Goal: Task Accomplishment & Management: Complete application form

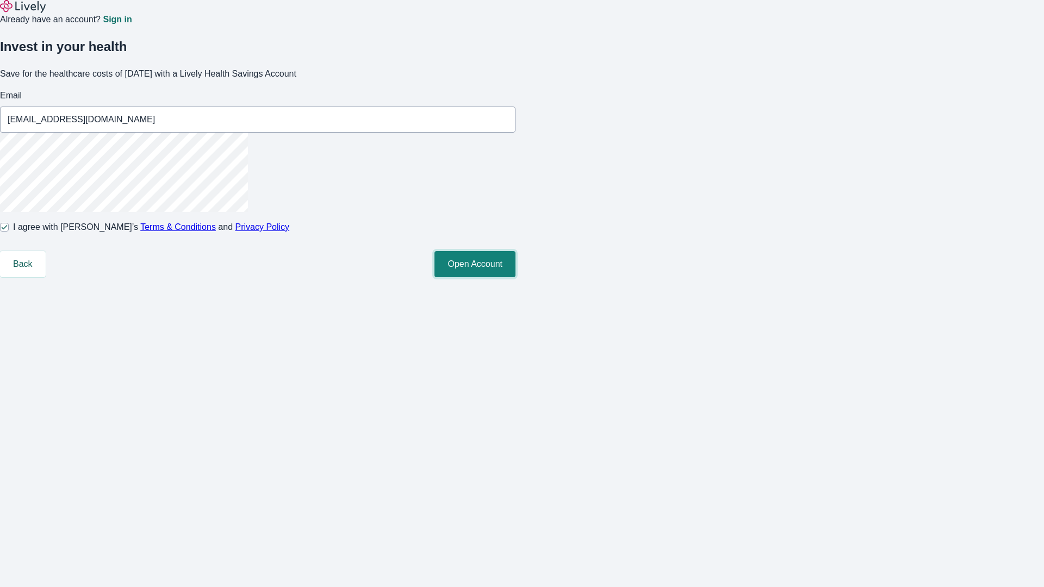
click at [515, 277] on button "Open Account" at bounding box center [474, 264] width 81 height 26
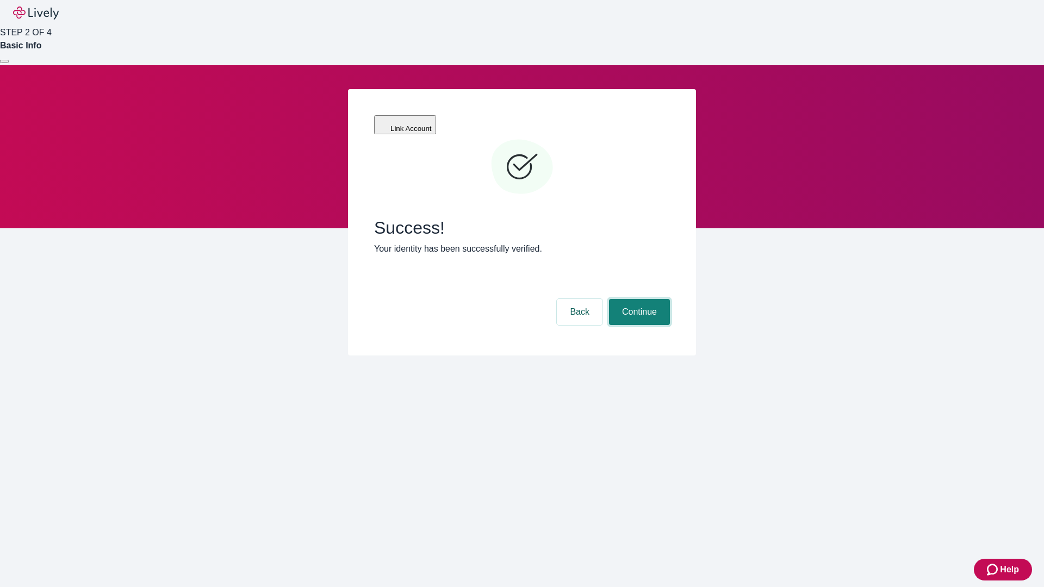
click at [638, 299] on button "Continue" at bounding box center [639, 312] width 61 height 26
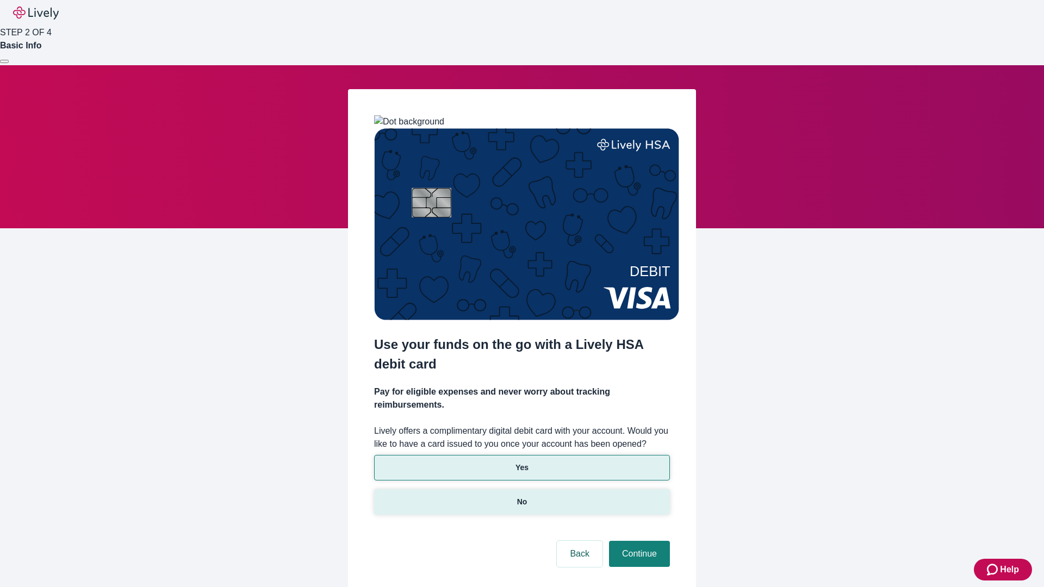
click at [521, 496] on p "No" at bounding box center [522, 501] width 10 height 11
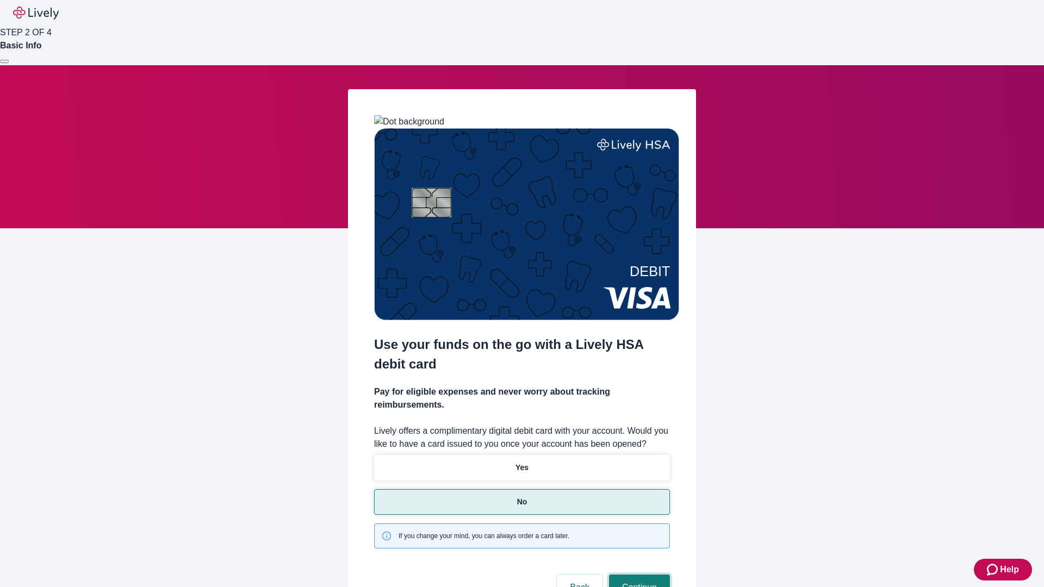
click at [638, 575] on button "Continue" at bounding box center [639, 588] width 61 height 26
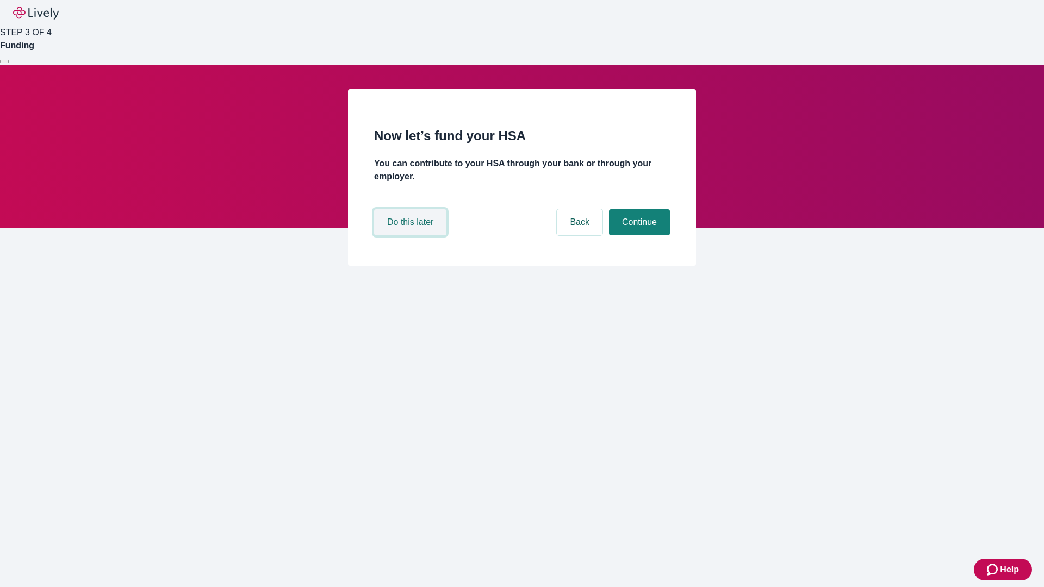
click at [412, 235] on button "Do this later" at bounding box center [410, 222] width 72 height 26
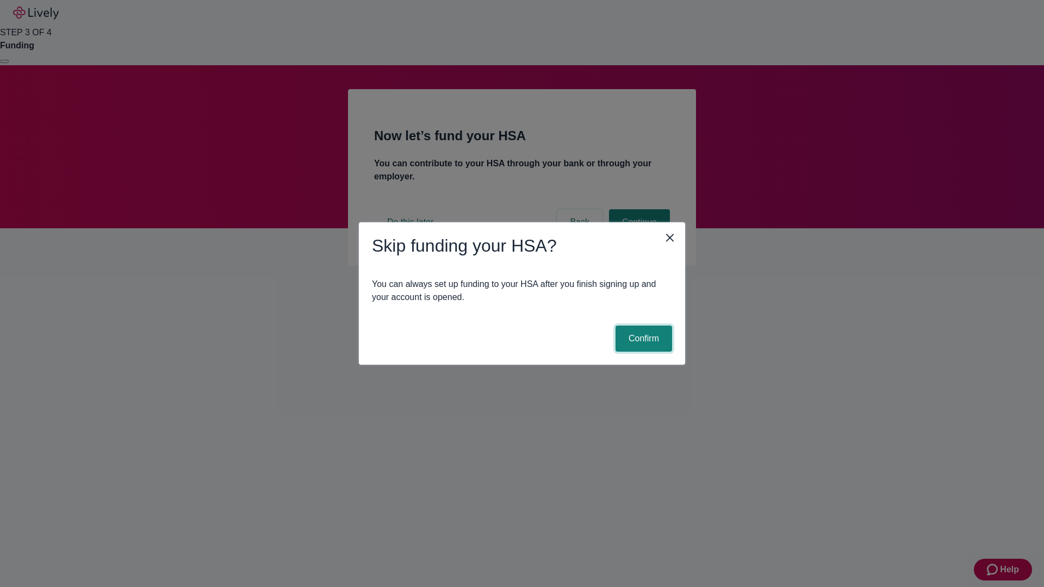
click at [642, 339] on button "Confirm" at bounding box center [643, 339] width 57 height 26
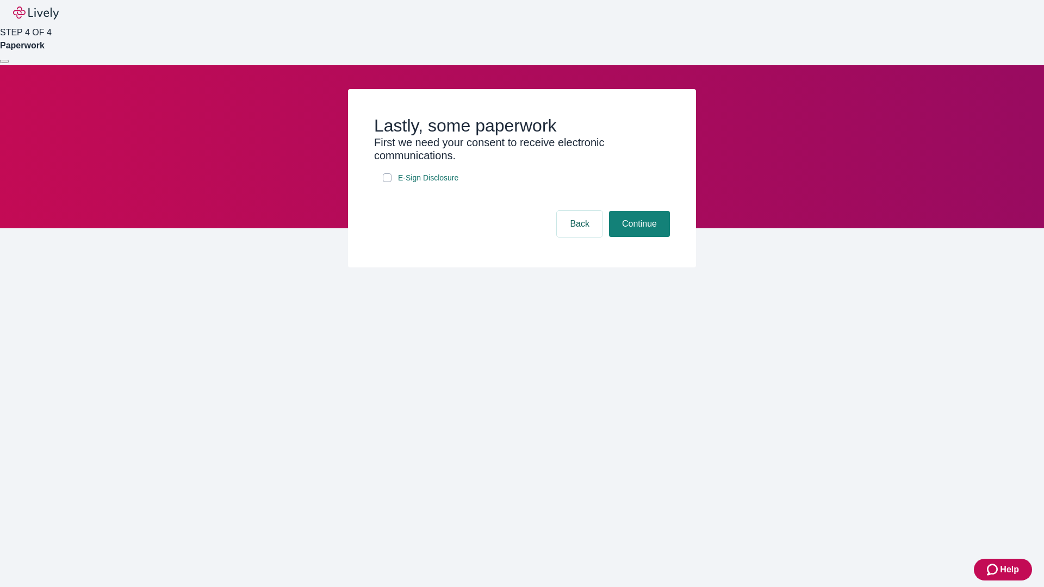
click at [387, 182] on input "E-Sign Disclosure" at bounding box center [387, 177] width 9 height 9
checkbox input "true"
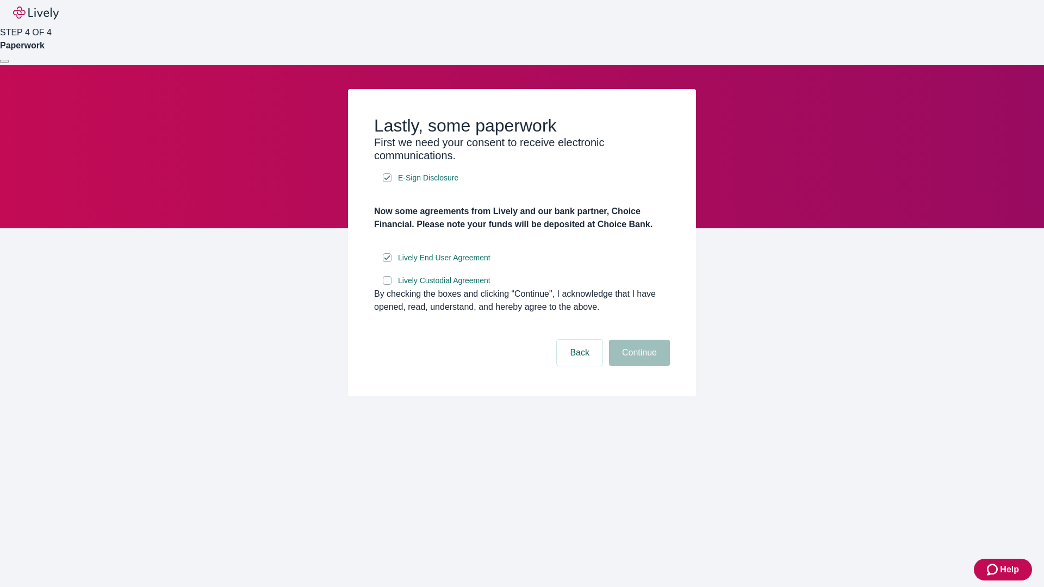
click at [387, 285] on input "Lively Custodial Agreement" at bounding box center [387, 280] width 9 height 9
checkbox input "true"
click at [638, 366] on button "Continue" at bounding box center [639, 353] width 61 height 26
